Goal: Task Accomplishment & Management: Manage account settings

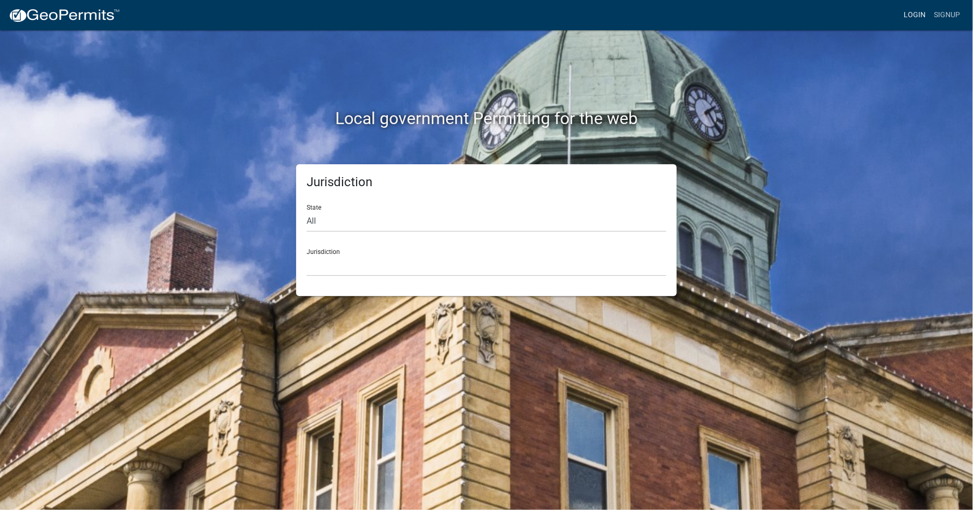
click at [908, 13] on link "Login" at bounding box center [915, 15] width 30 height 20
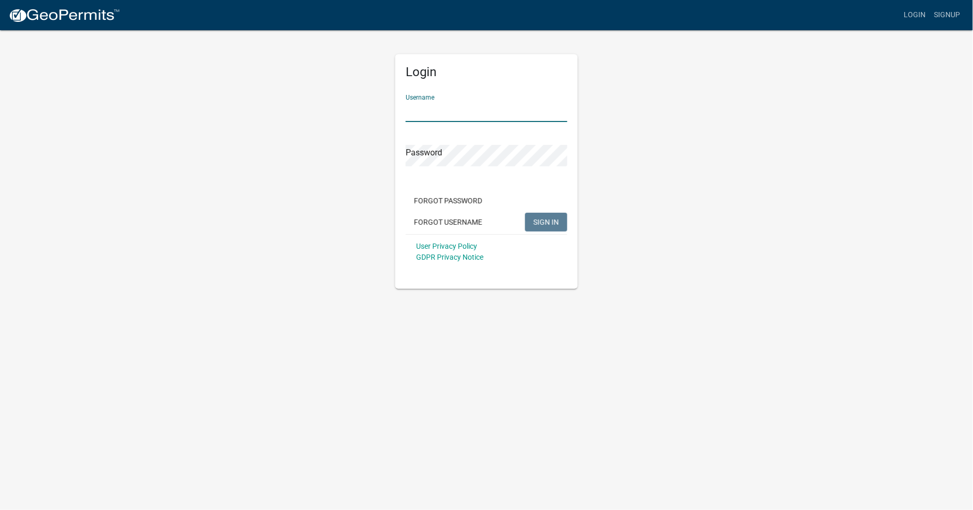
click at [411, 115] on input "Username" at bounding box center [487, 111] width 162 height 21
type input "KBOYD"
click at [525, 213] on button "SIGN IN" at bounding box center [546, 222] width 42 height 19
click at [355, 149] on div "Login Username KBOYD Password Forgot Password Forgot Username SIGN IN User Priv…" at bounding box center [486, 159] width 595 height 260
click at [525, 213] on button "SIGN IN" at bounding box center [546, 222] width 42 height 19
